Goal: Task Accomplishment & Management: Use online tool/utility

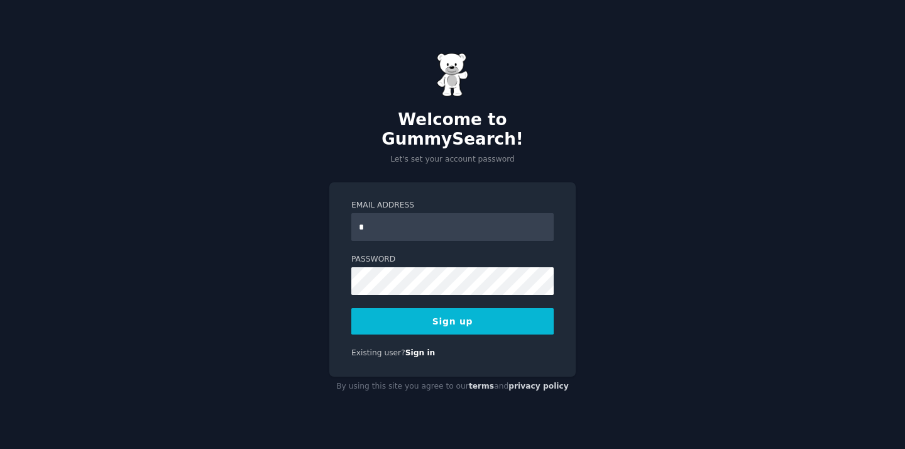
type input "**********"
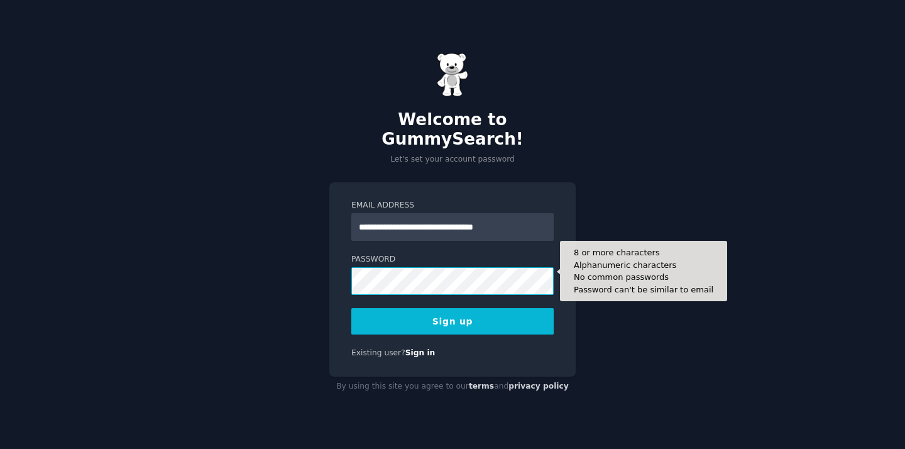
click at [351, 308] on button "Sign up" at bounding box center [452, 321] width 202 height 26
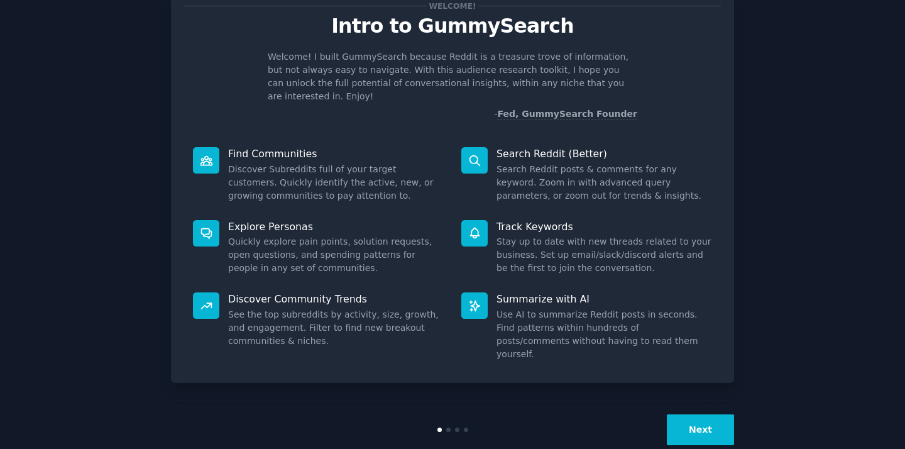
click at [700, 414] on button "Next" at bounding box center [700, 429] width 67 height 31
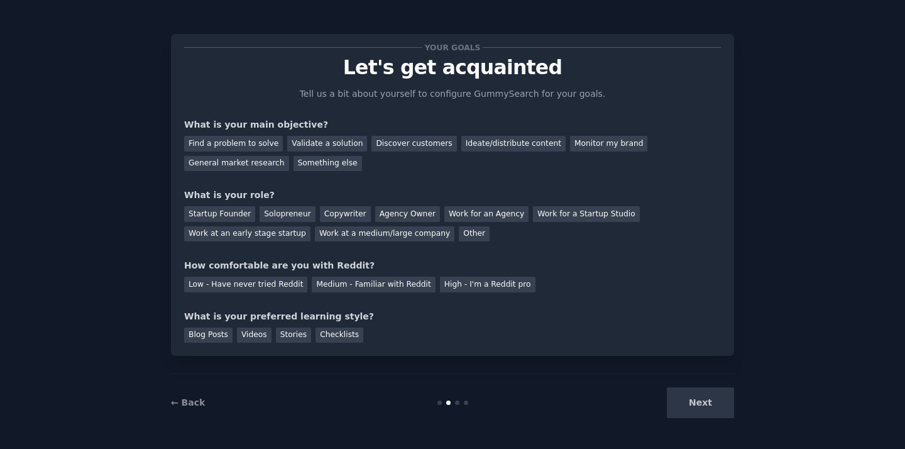
scroll to position [1, 0]
click at [700, 406] on div "Next" at bounding box center [640, 402] width 188 height 31
click at [410, 144] on div "Discover customers" at bounding box center [413, 144] width 85 height 16
click at [697, 412] on div "Next" at bounding box center [640, 402] width 188 height 31
click at [699, 407] on div "Next" at bounding box center [640, 402] width 188 height 31
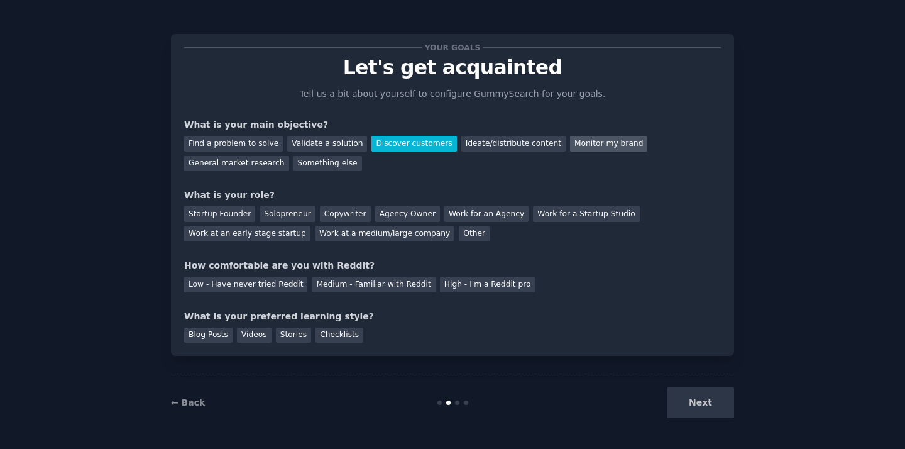
drag, startPoint x: 508, startPoint y: 140, endPoint x: 546, endPoint y: 140, distance: 37.7
click at [511, 140] on div "Ideate/distribute content" at bounding box center [513, 144] width 104 height 16
click at [570, 140] on div "Monitor my brand" at bounding box center [608, 144] width 77 height 16
click at [381, 141] on div "Discover customers" at bounding box center [413, 144] width 85 height 16
click at [275, 231] on div "Work at an early stage startup" at bounding box center [247, 234] width 126 height 16
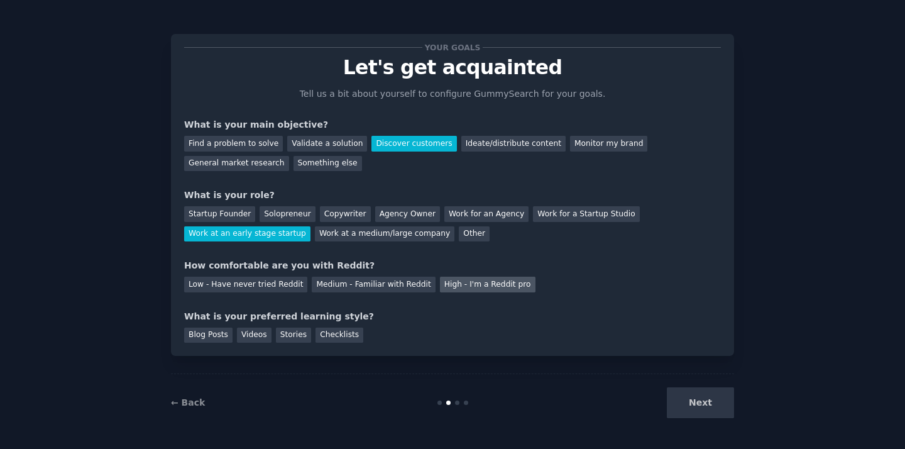
click at [446, 286] on div "High - I'm a Reddit pro" at bounding box center [487, 284] width 95 height 16
click at [214, 332] on div "Blog Posts" at bounding box center [208, 335] width 48 height 16
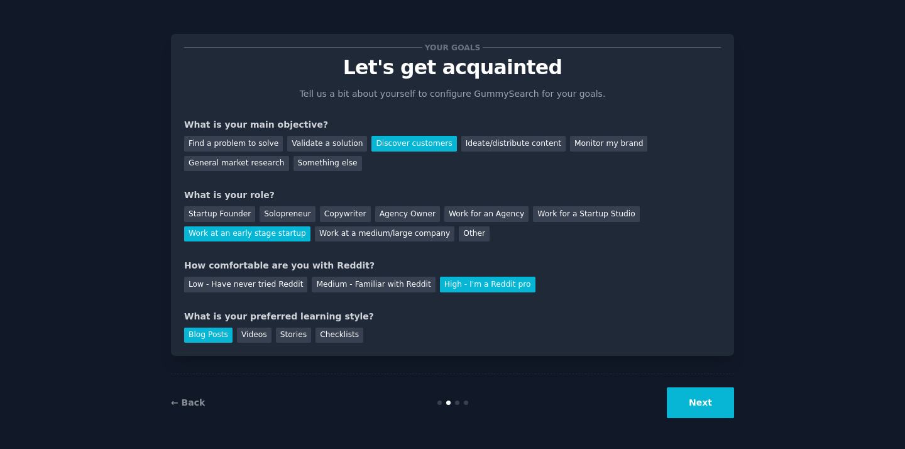
click at [687, 391] on button "Next" at bounding box center [700, 402] width 67 height 31
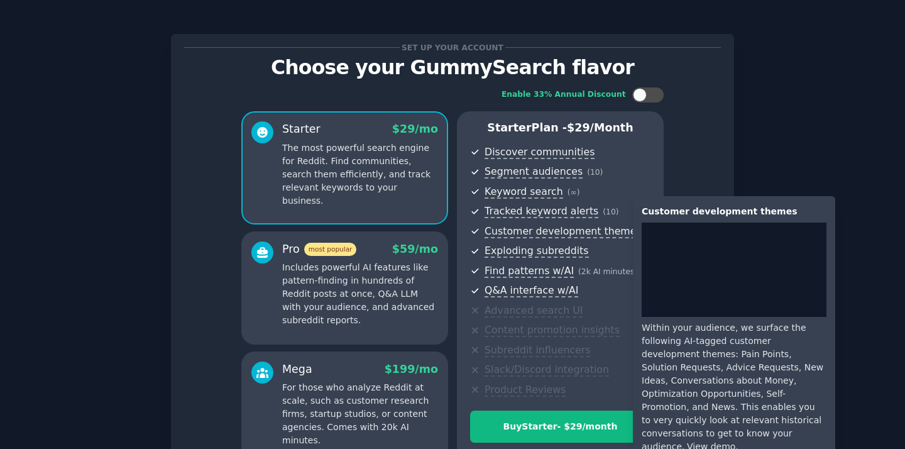
scroll to position [136, 0]
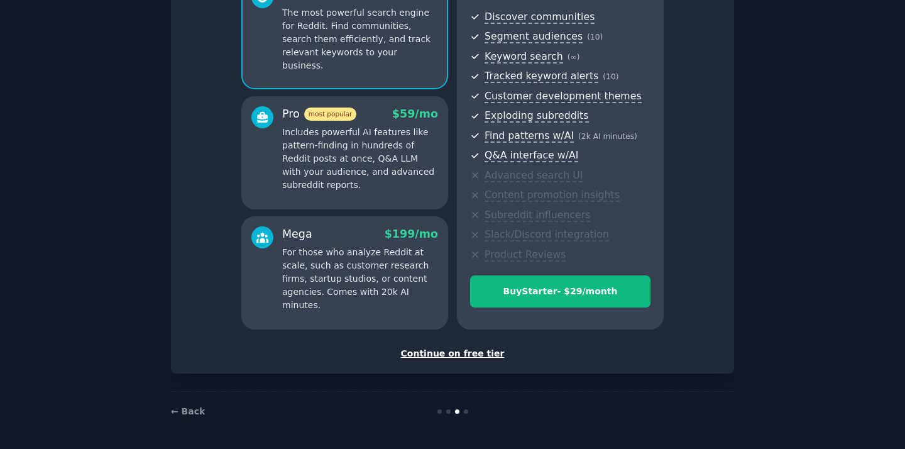
click at [473, 352] on div "Continue on free tier" at bounding box center [452, 353] width 536 height 13
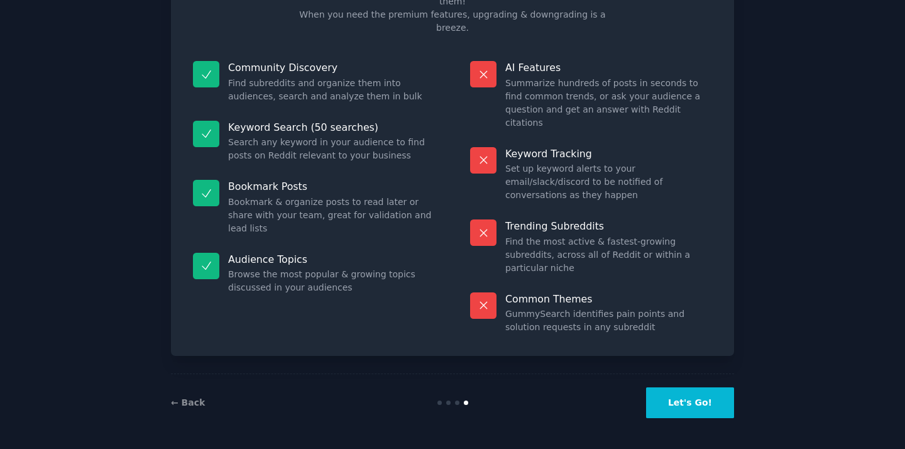
scroll to position [41, 0]
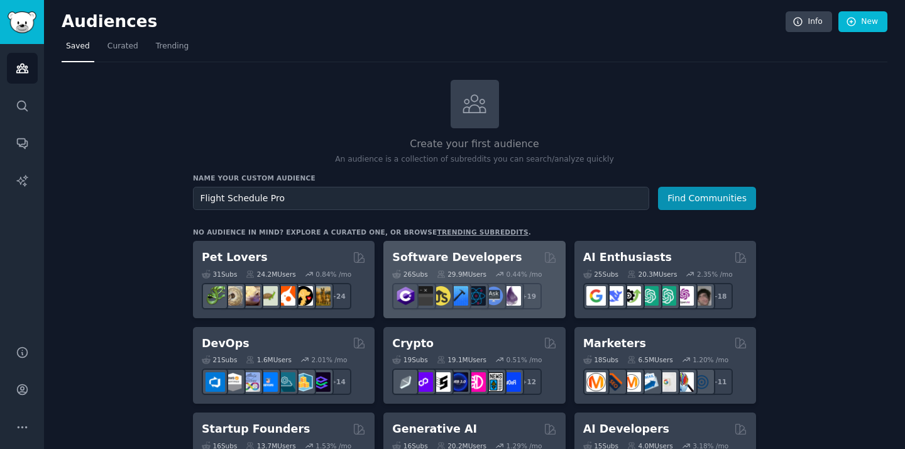
type input "Flight Schedule Pro"
click at [658, 187] on button "Find Communities" at bounding box center [707, 198] width 98 height 23
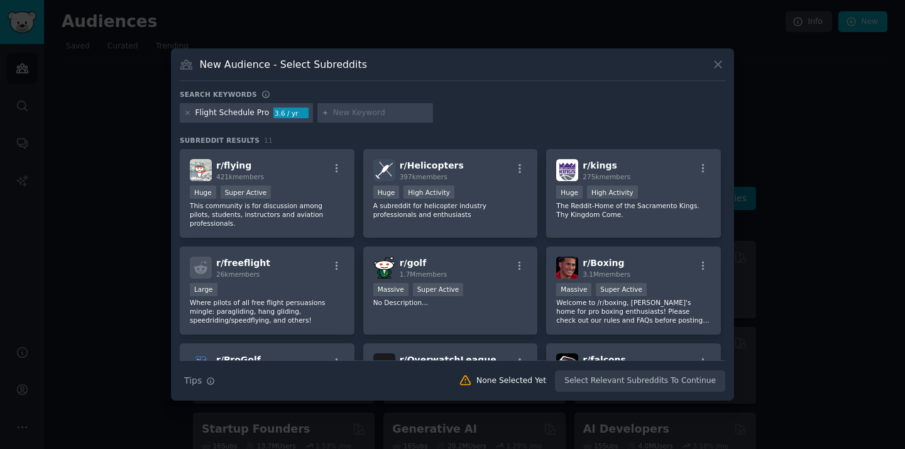
click at [719, 65] on icon at bounding box center [717, 64] width 7 height 7
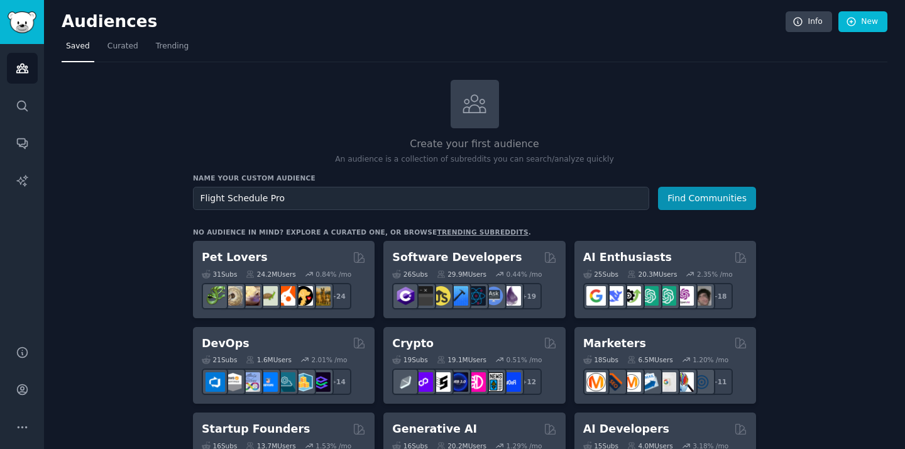
click at [37, 119] on div "Audiences Search Conversations AI Reports" at bounding box center [22, 187] width 44 height 286
click at [26, 113] on link "Search" at bounding box center [22, 105] width 31 height 31
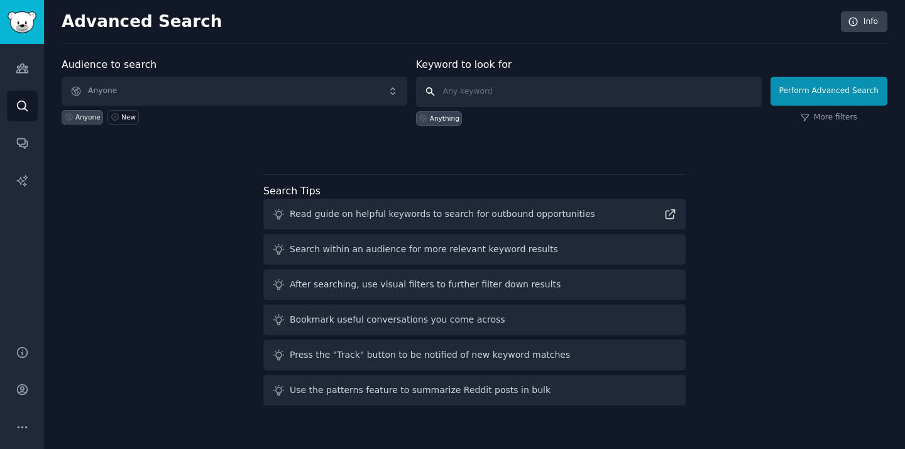
click at [489, 97] on input "text" at bounding box center [589, 92] width 346 height 30
type input "Flight Schedule Pro"
click button "Perform Advanced Search" at bounding box center [828, 91] width 117 height 29
